Goal: Task Accomplishment & Management: Manage account settings

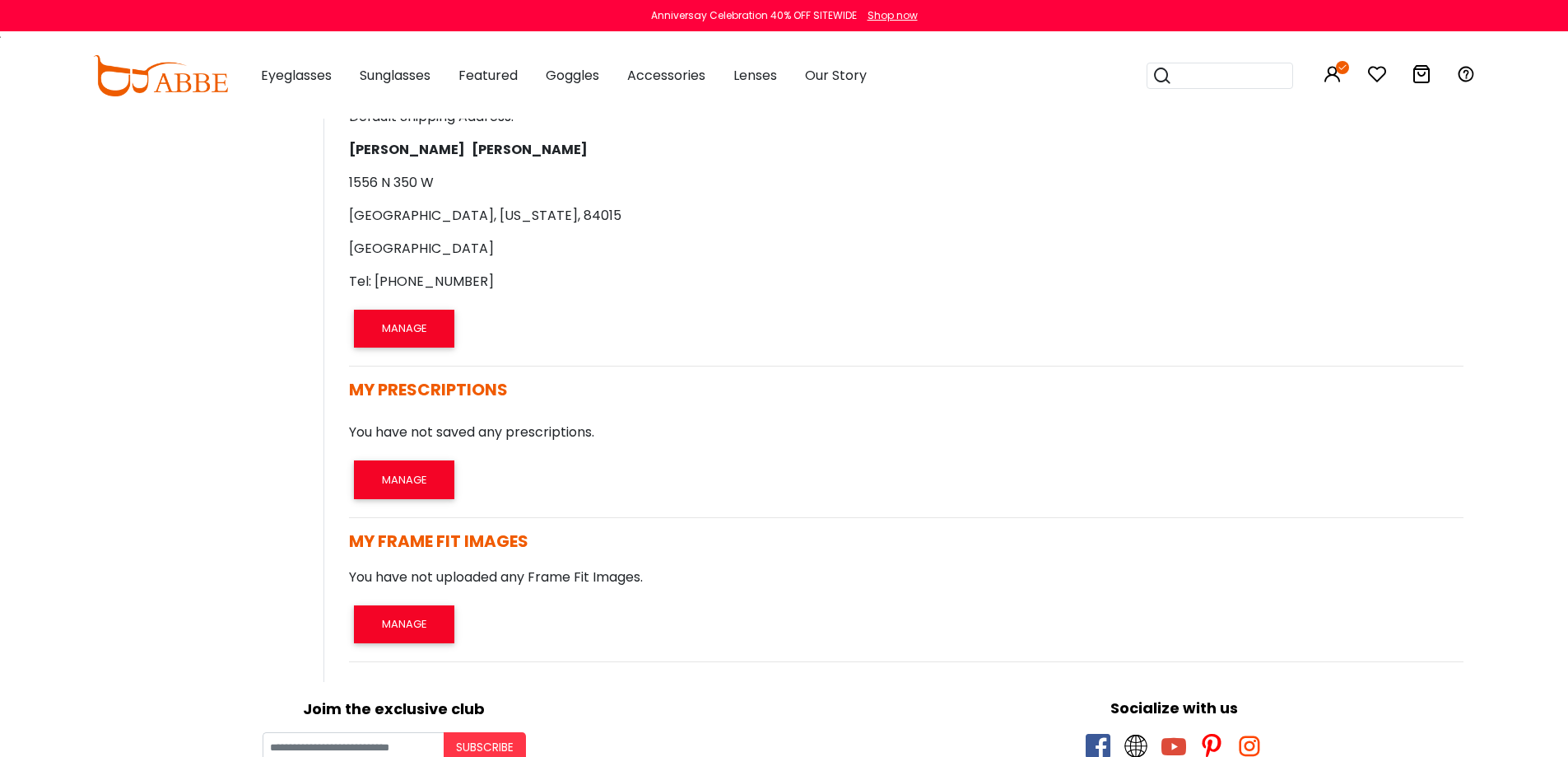
scroll to position [823, 0]
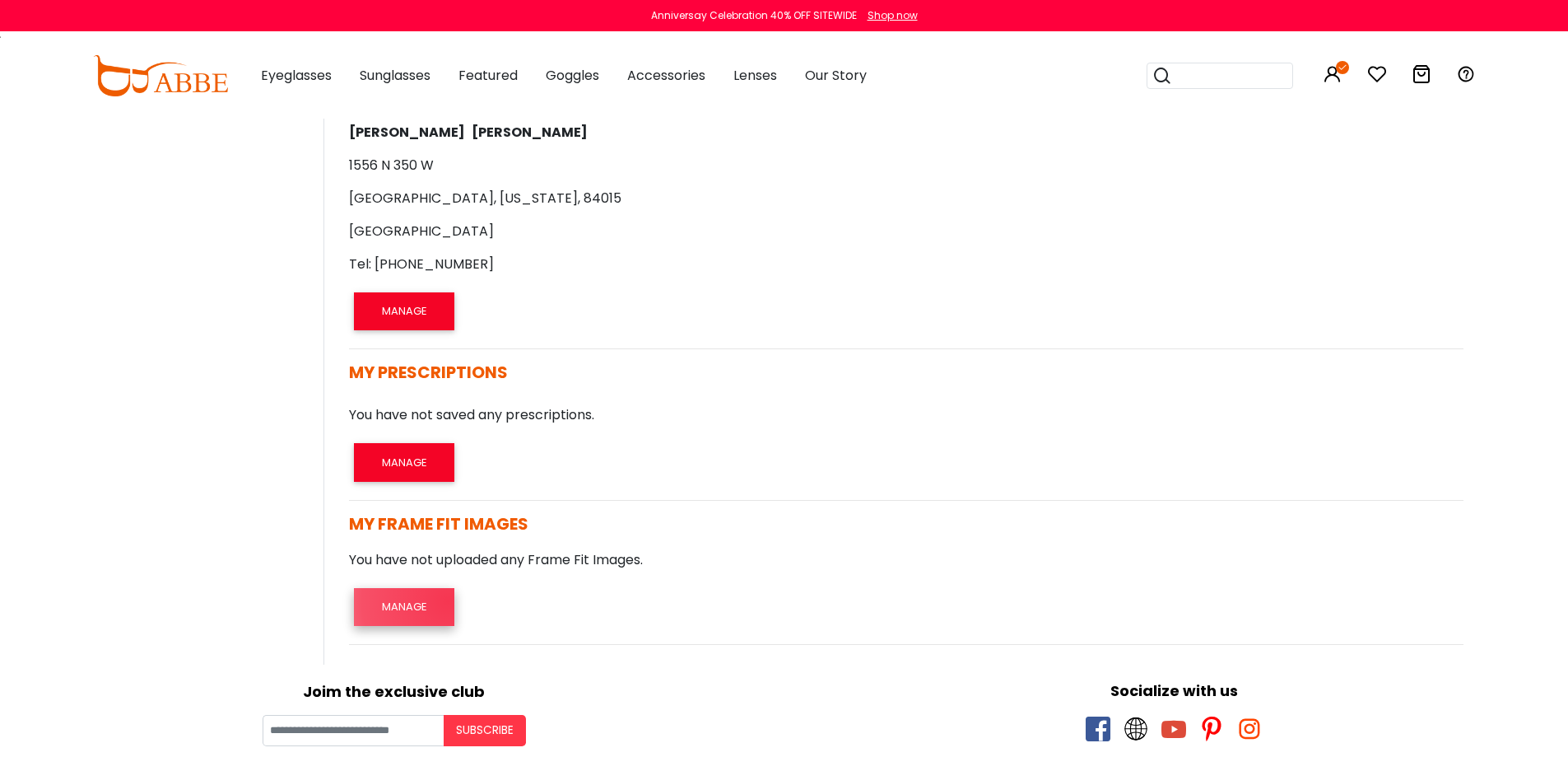
click at [448, 602] on button "MANAGE" at bounding box center [404, 607] width 101 height 38
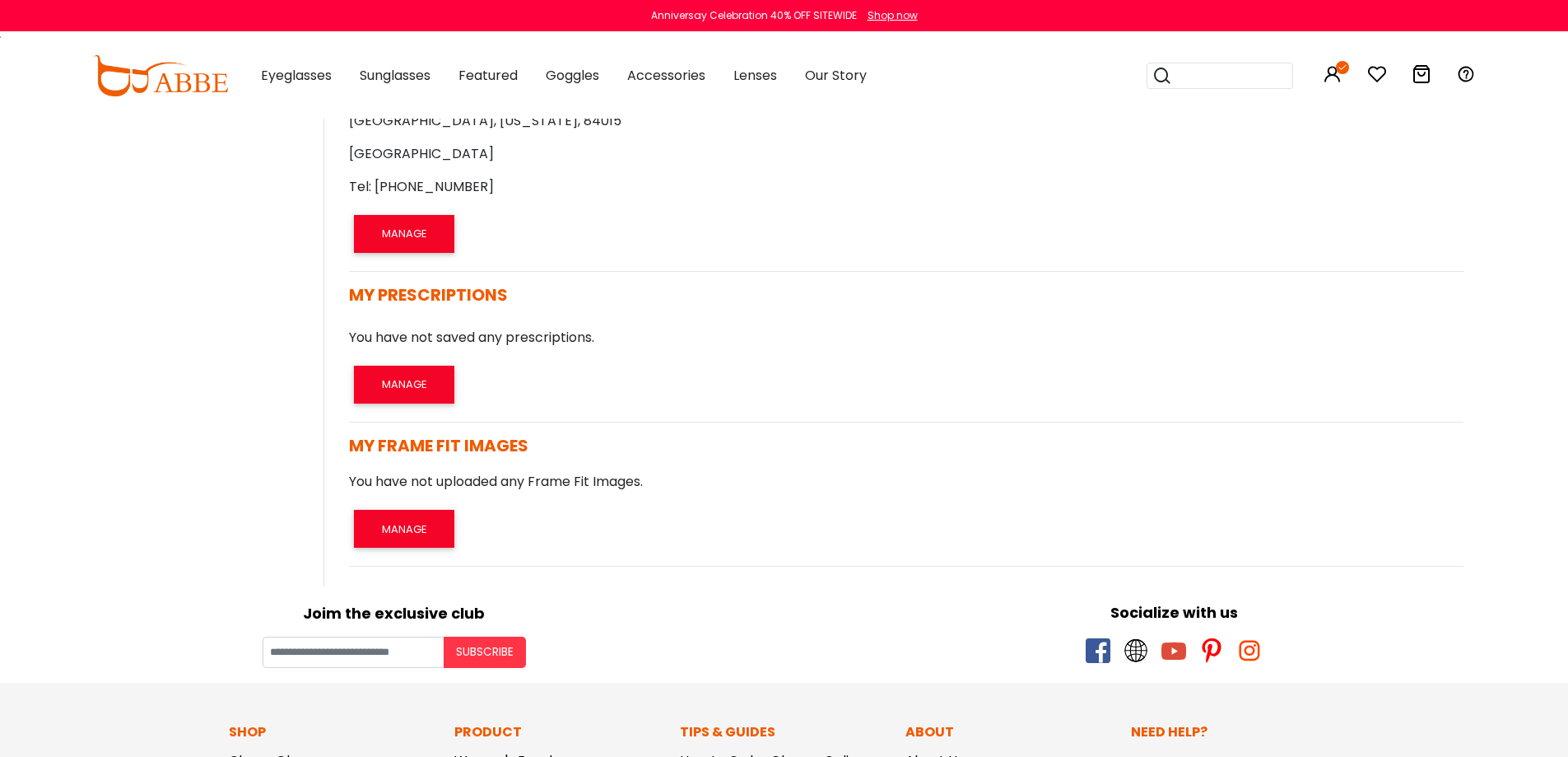
scroll to position [823, 0]
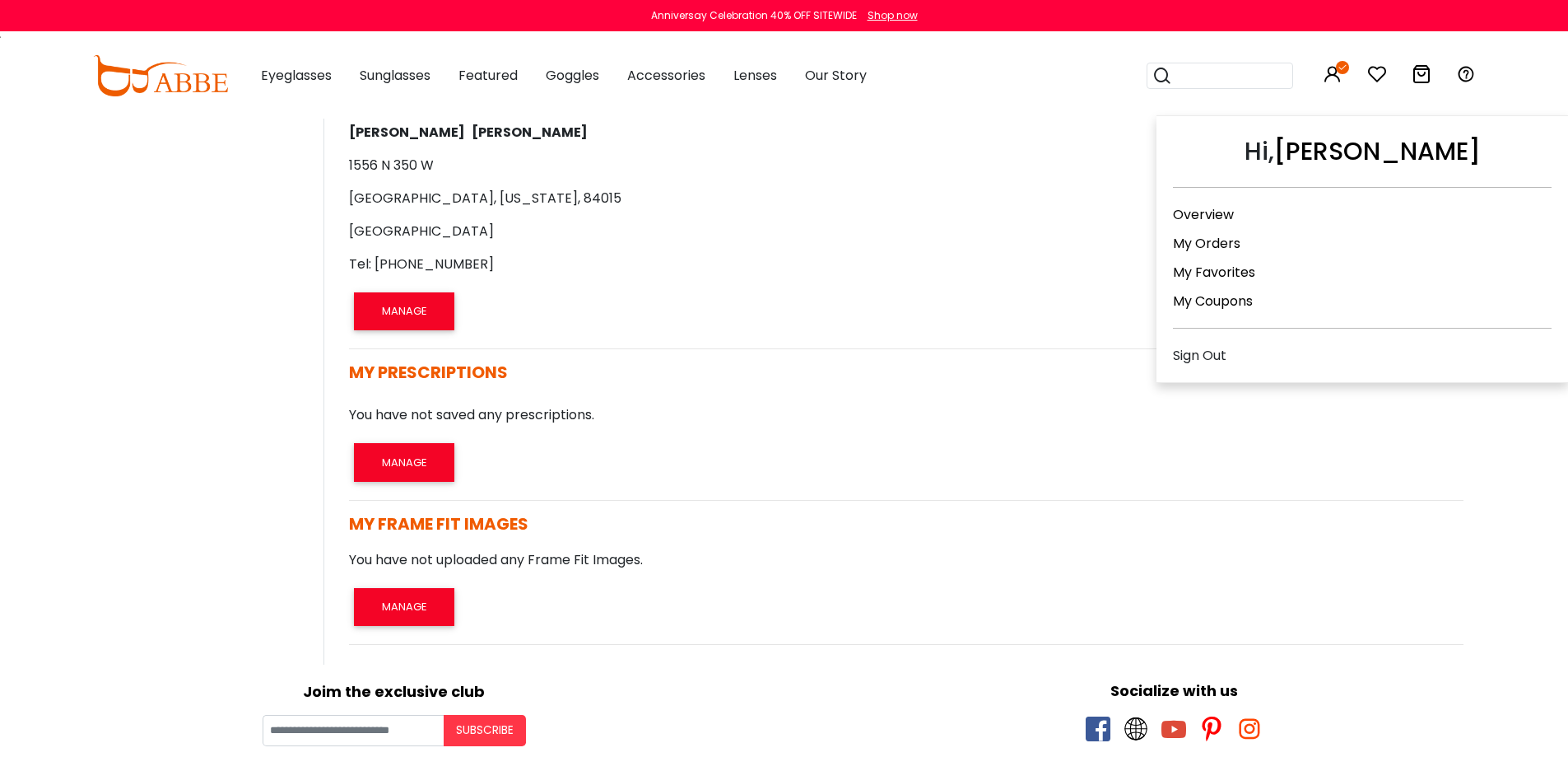
click at [1206, 244] on link "My Orders" at bounding box center [1207, 243] width 67 height 19
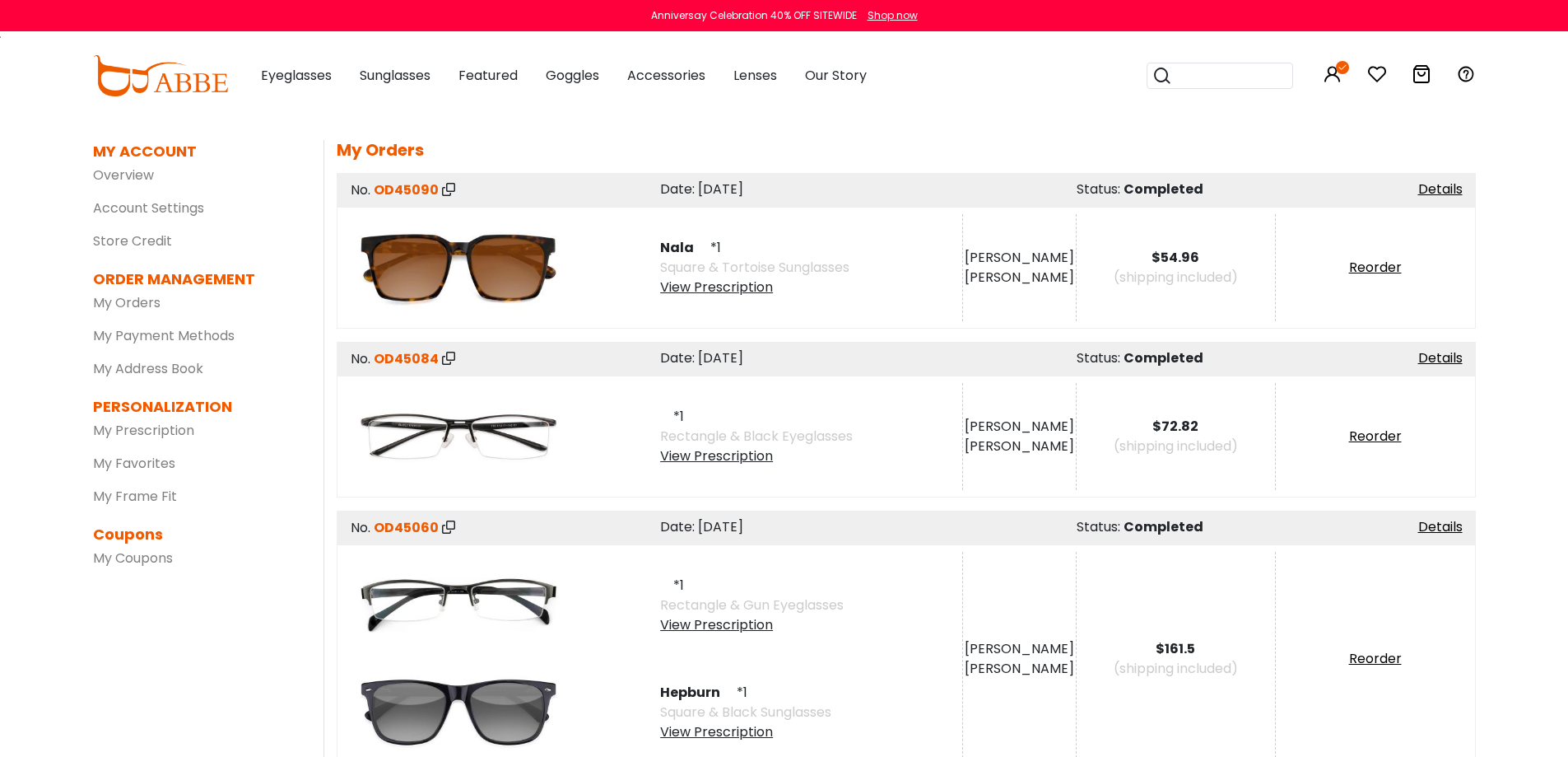
scroll to position [82, 0]
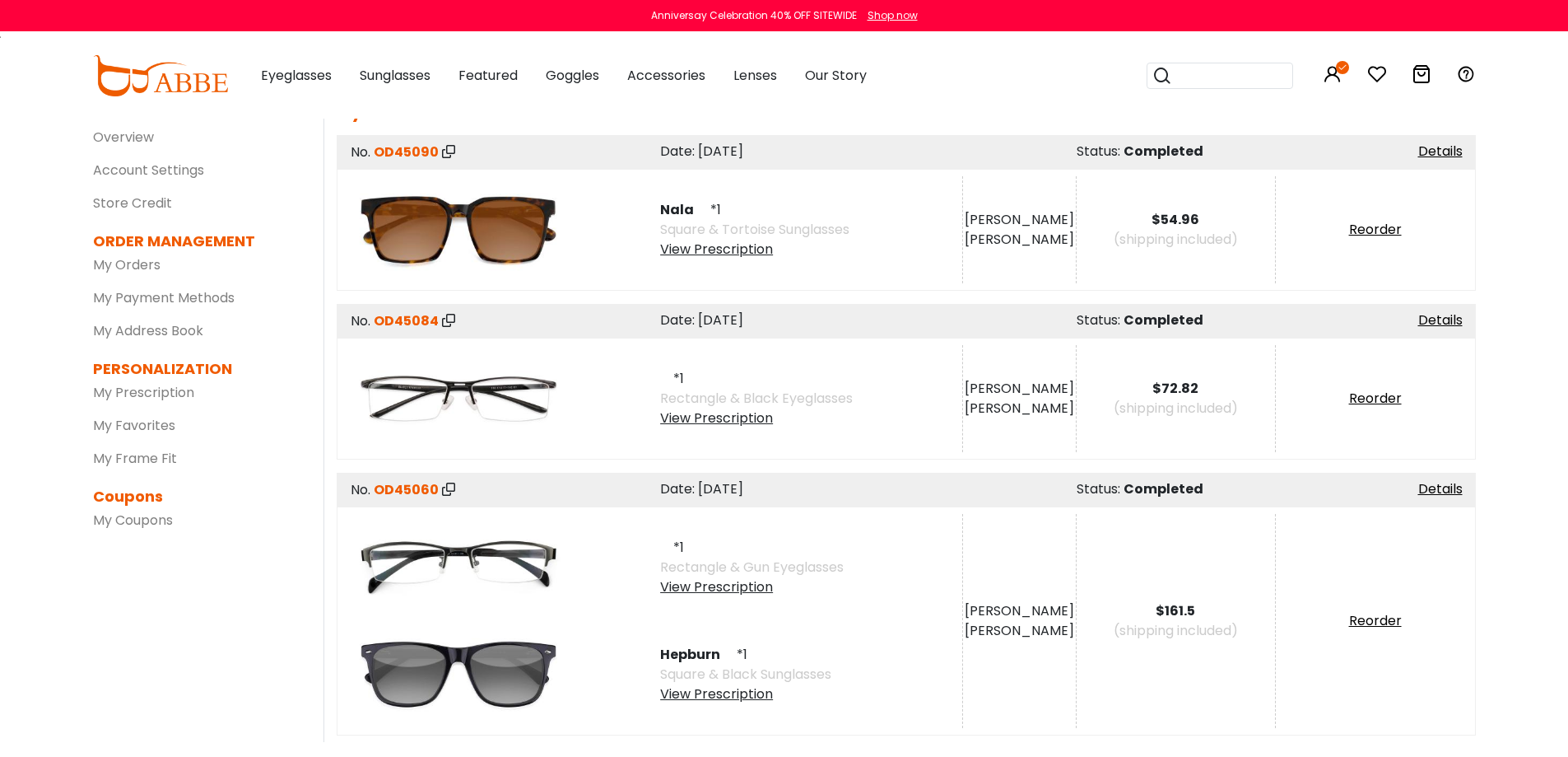
click at [750, 419] on div "View Prescription" at bounding box center [756, 418] width 192 height 20
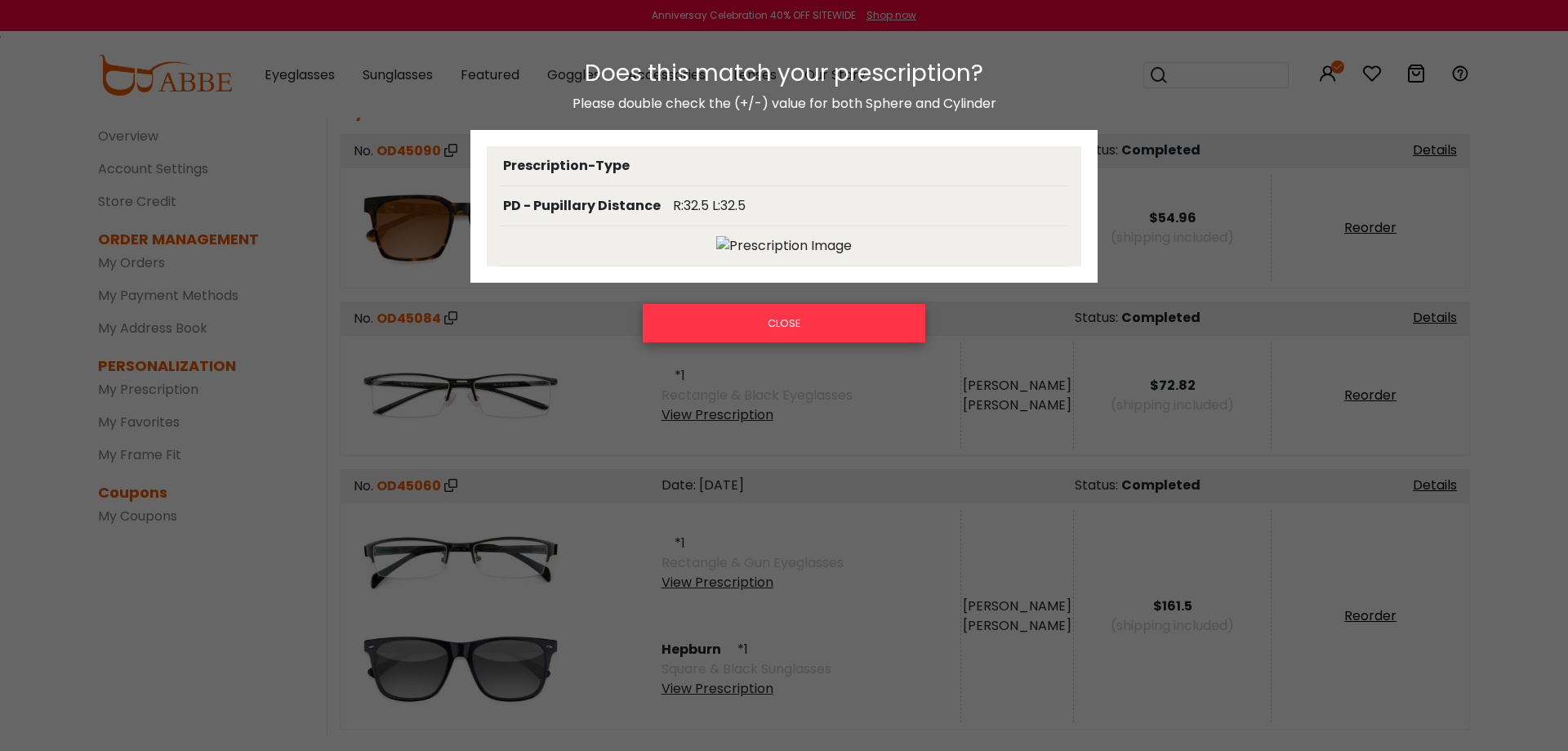
click at [752, 318] on button "CLOSE" at bounding box center [783, 323] width 282 height 38
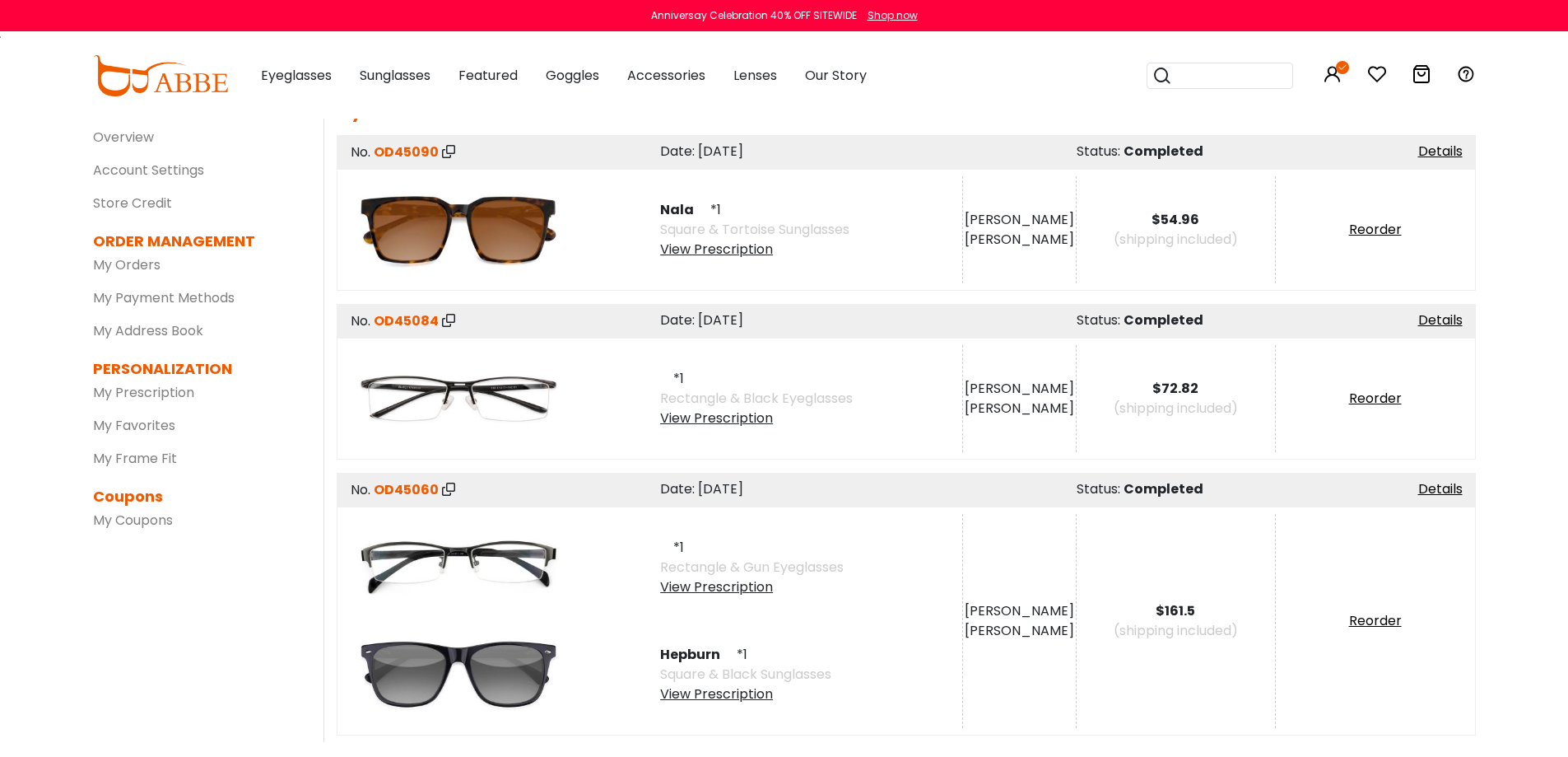
click at [480, 413] on img at bounding box center [459, 398] width 214 height 107
click at [469, 392] on img at bounding box center [459, 398] width 214 height 107
click at [420, 320] on span "OD45084" at bounding box center [406, 320] width 65 height 19
click at [1438, 326] on link "Details" at bounding box center [1440, 320] width 45 height 19
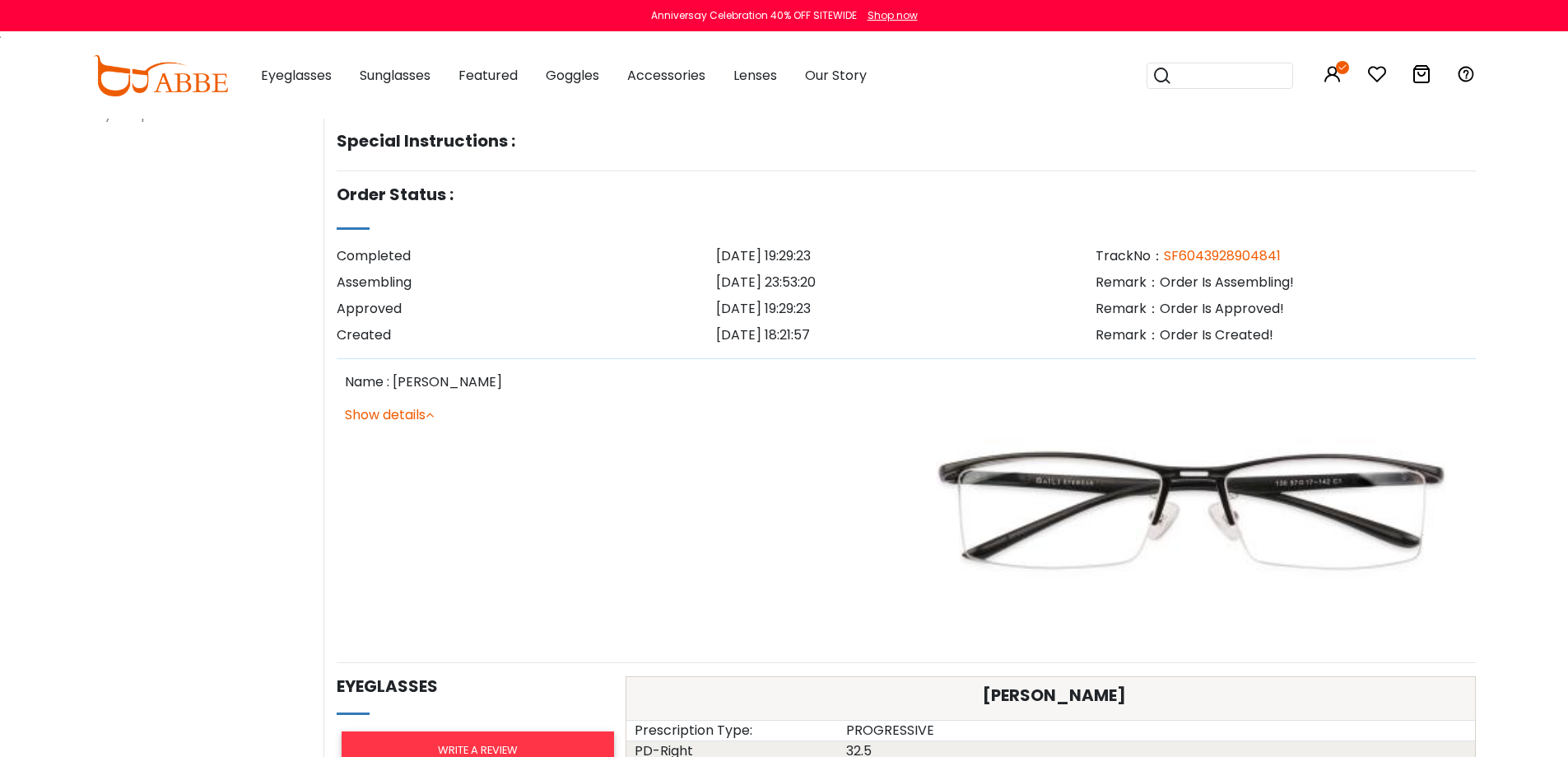
scroll to position [576, 0]
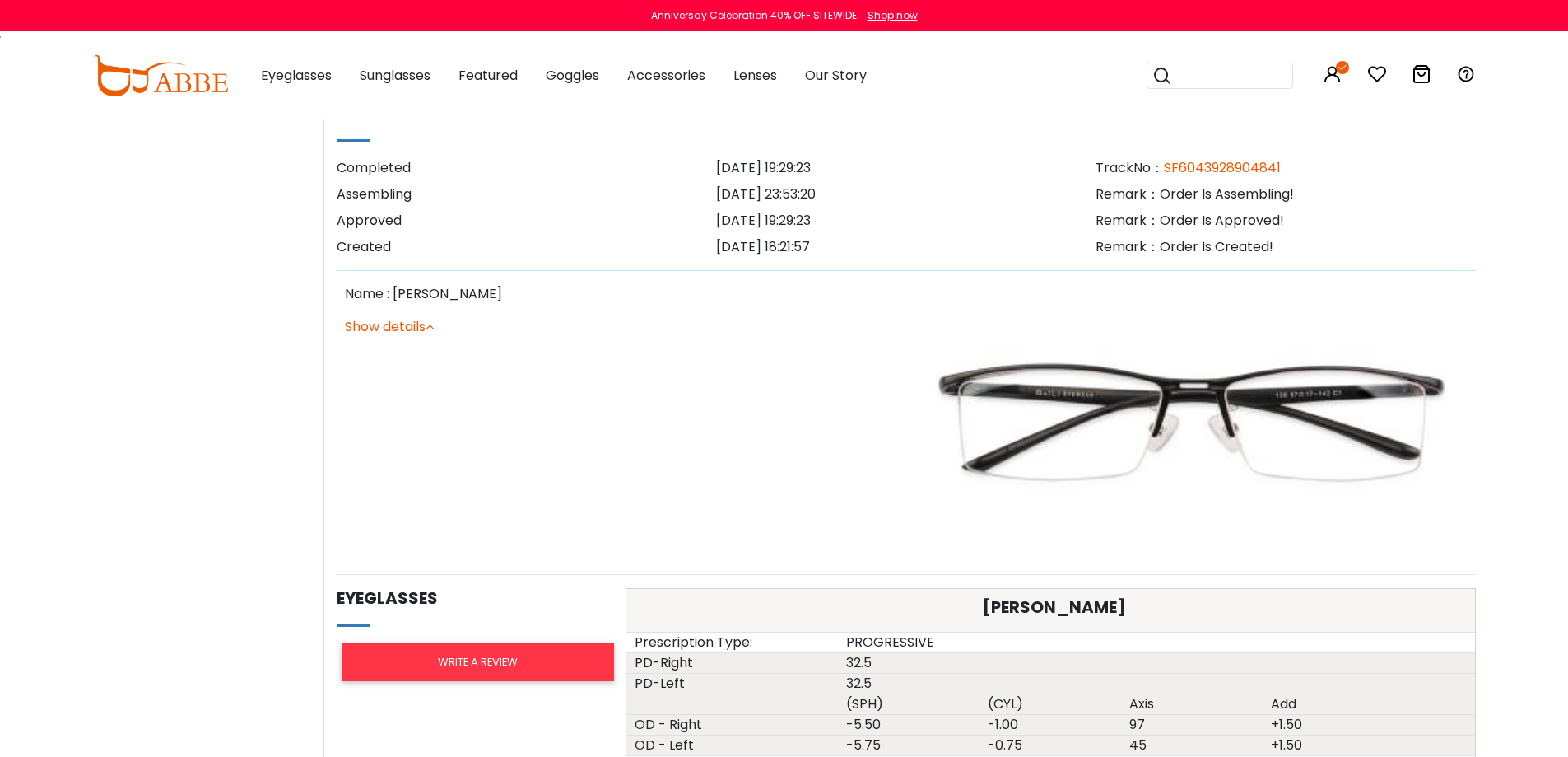
click at [1207, 437] on img at bounding box center [1191, 422] width 553 height 276
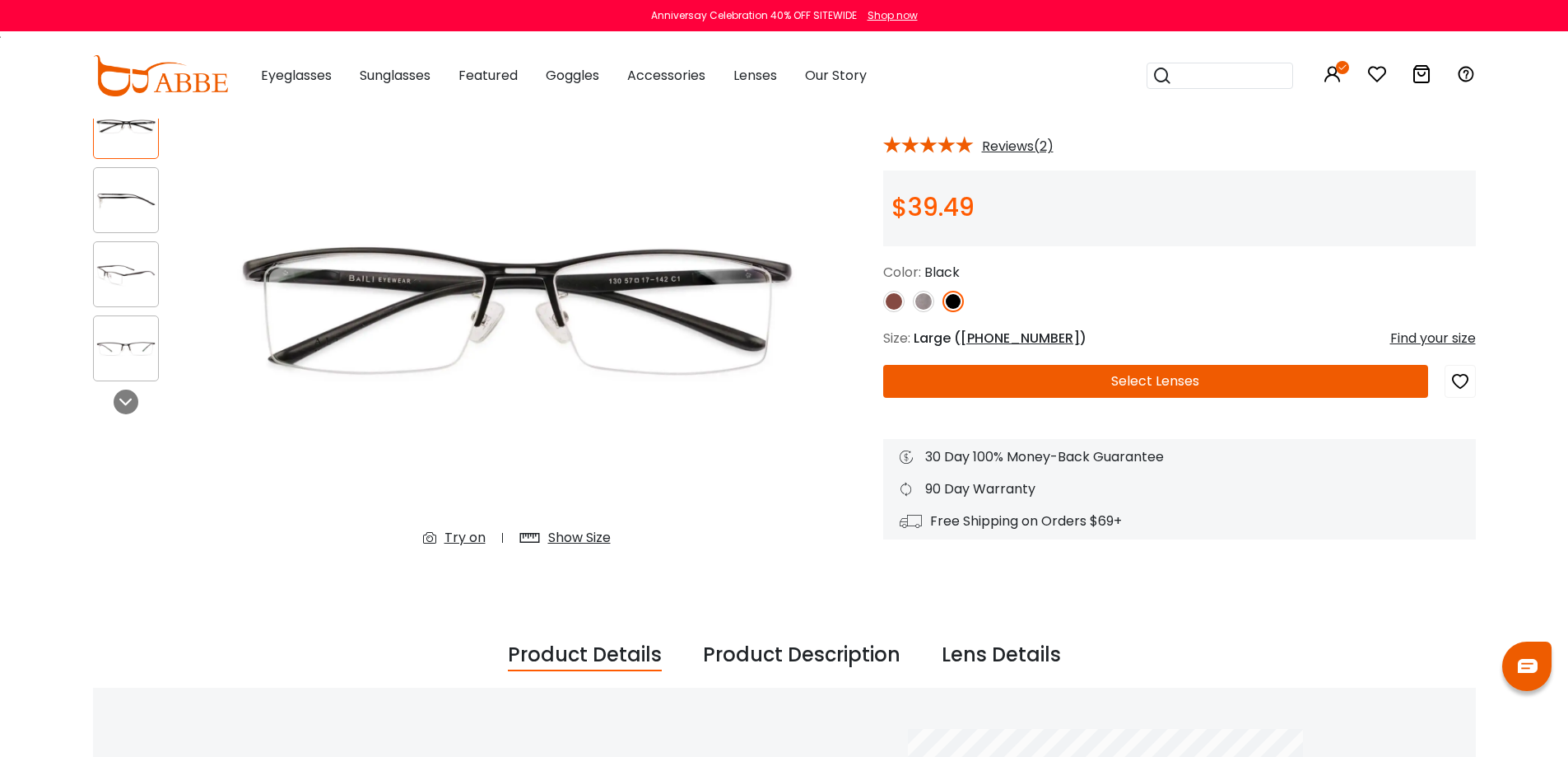
scroll to position [165, 0]
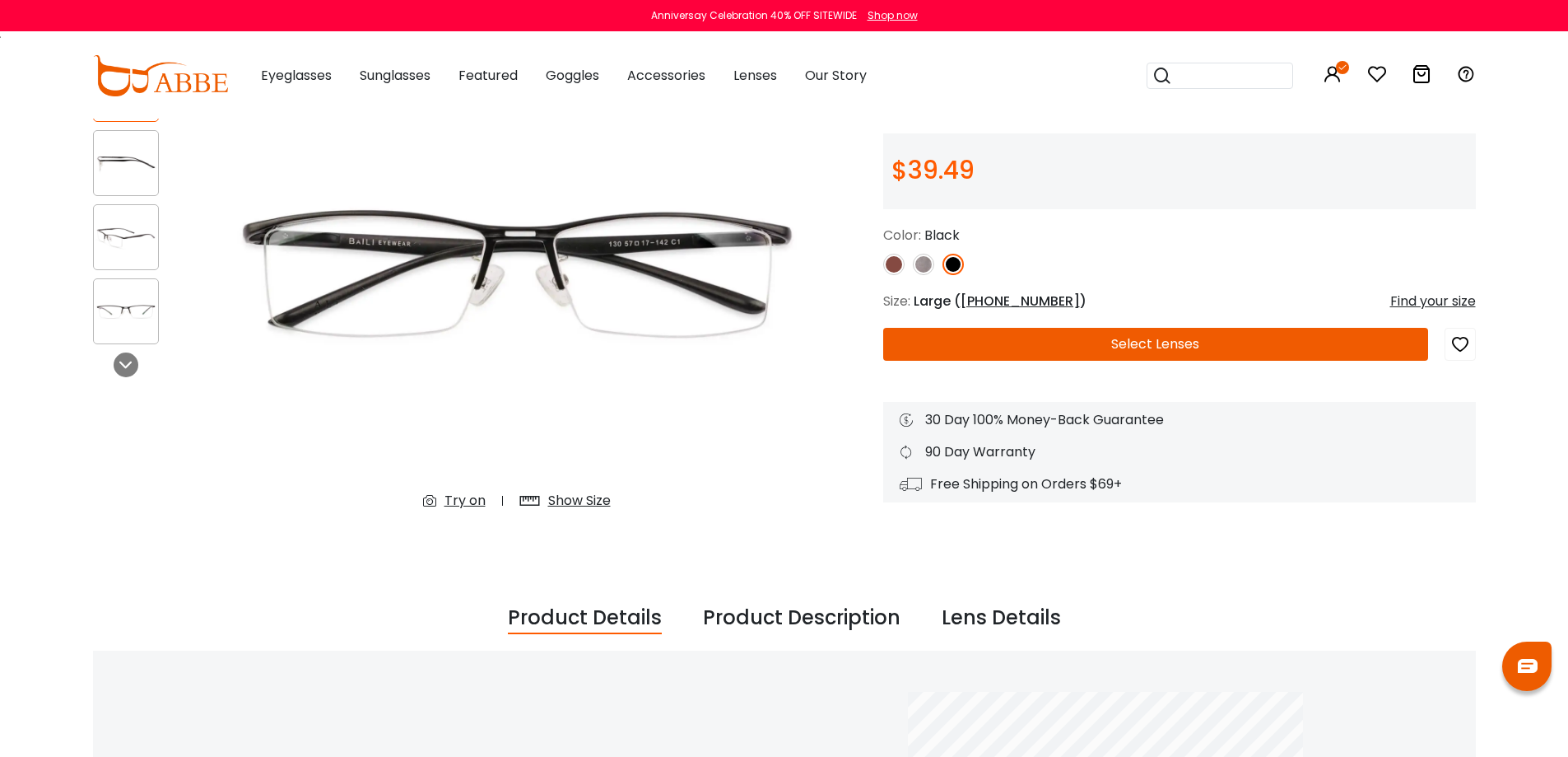
click at [562, 494] on div "Show Size" at bounding box center [579, 501] width 62 height 20
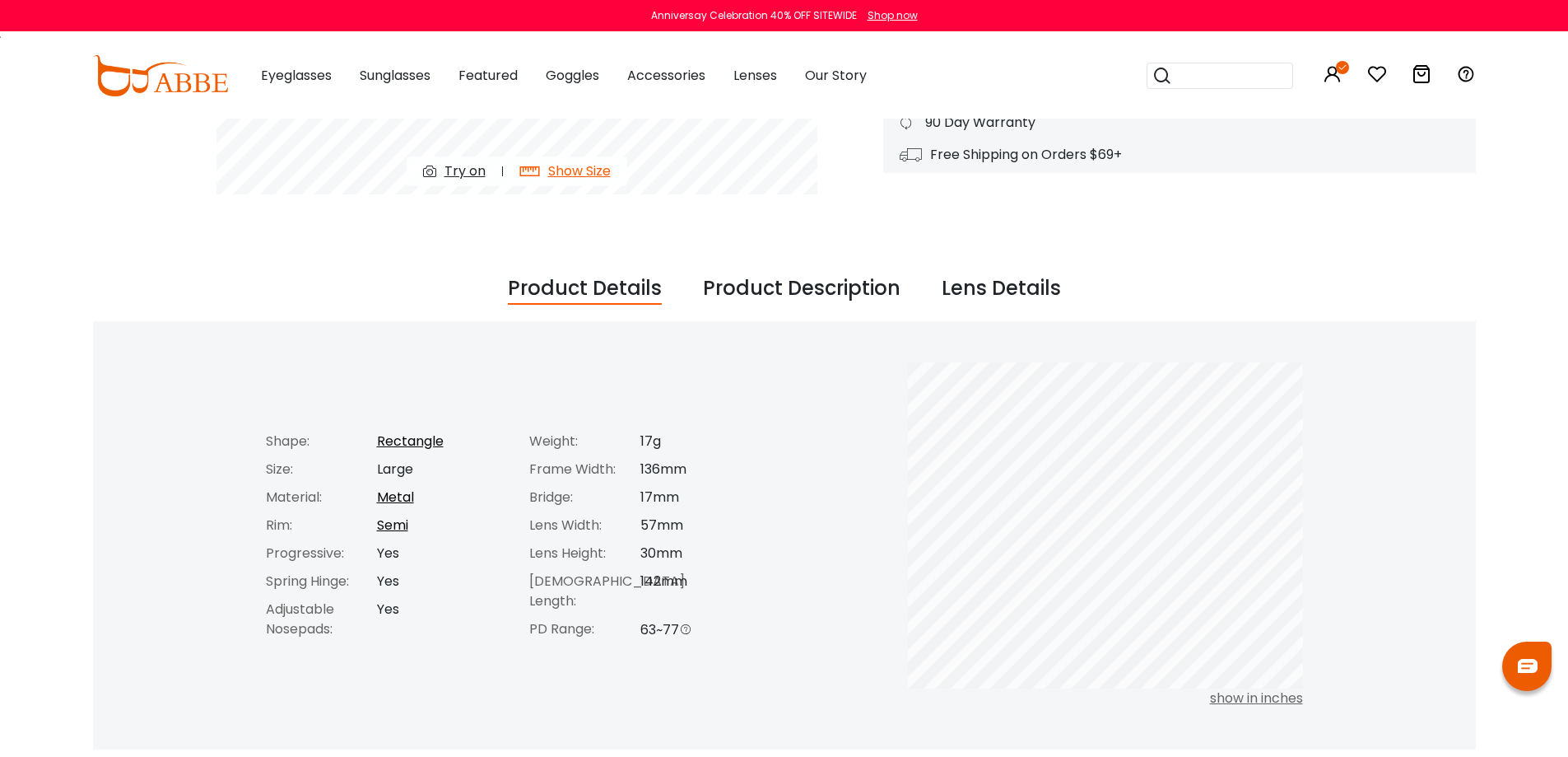
scroll to position [576, 0]
